Goal: Find specific page/section: Find specific page/section

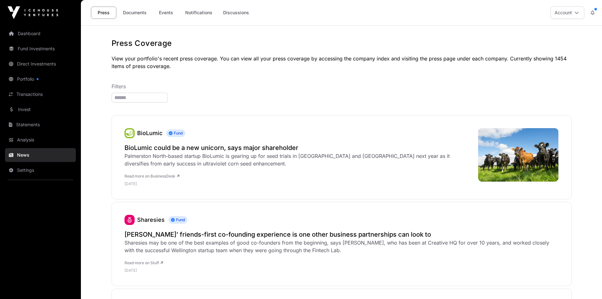
click at [166, 15] on link "Events" at bounding box center [165, 13] width 25 height 12
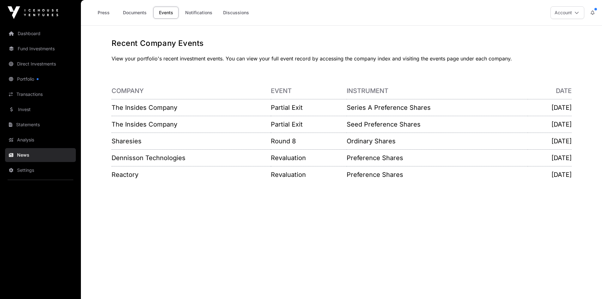
click at [149, 108] on link "The Insides Company" at bounding box center [145, 108] width 66 height 8
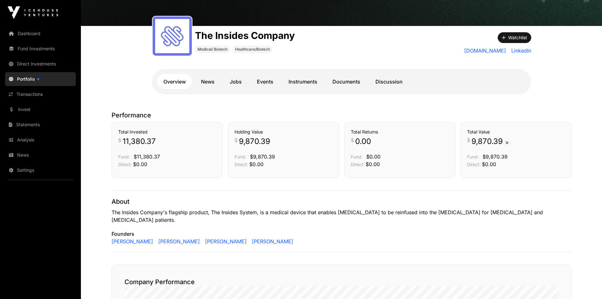
scroll to position [29, 0]
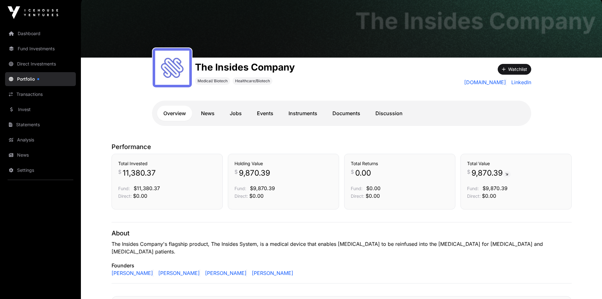
click at [336, 116] on link "Documents" at bounding box center [346, 113] width 40 height 15
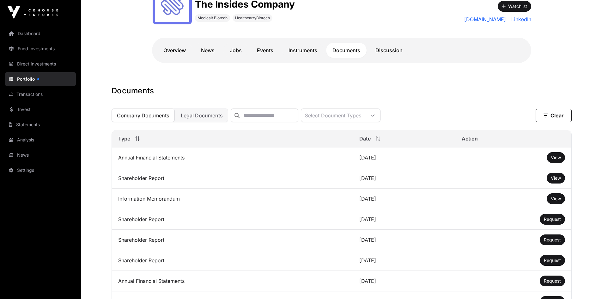
scroll to position [92, 0]
